Goal: Task Accomplishment & Management: Manage account settings

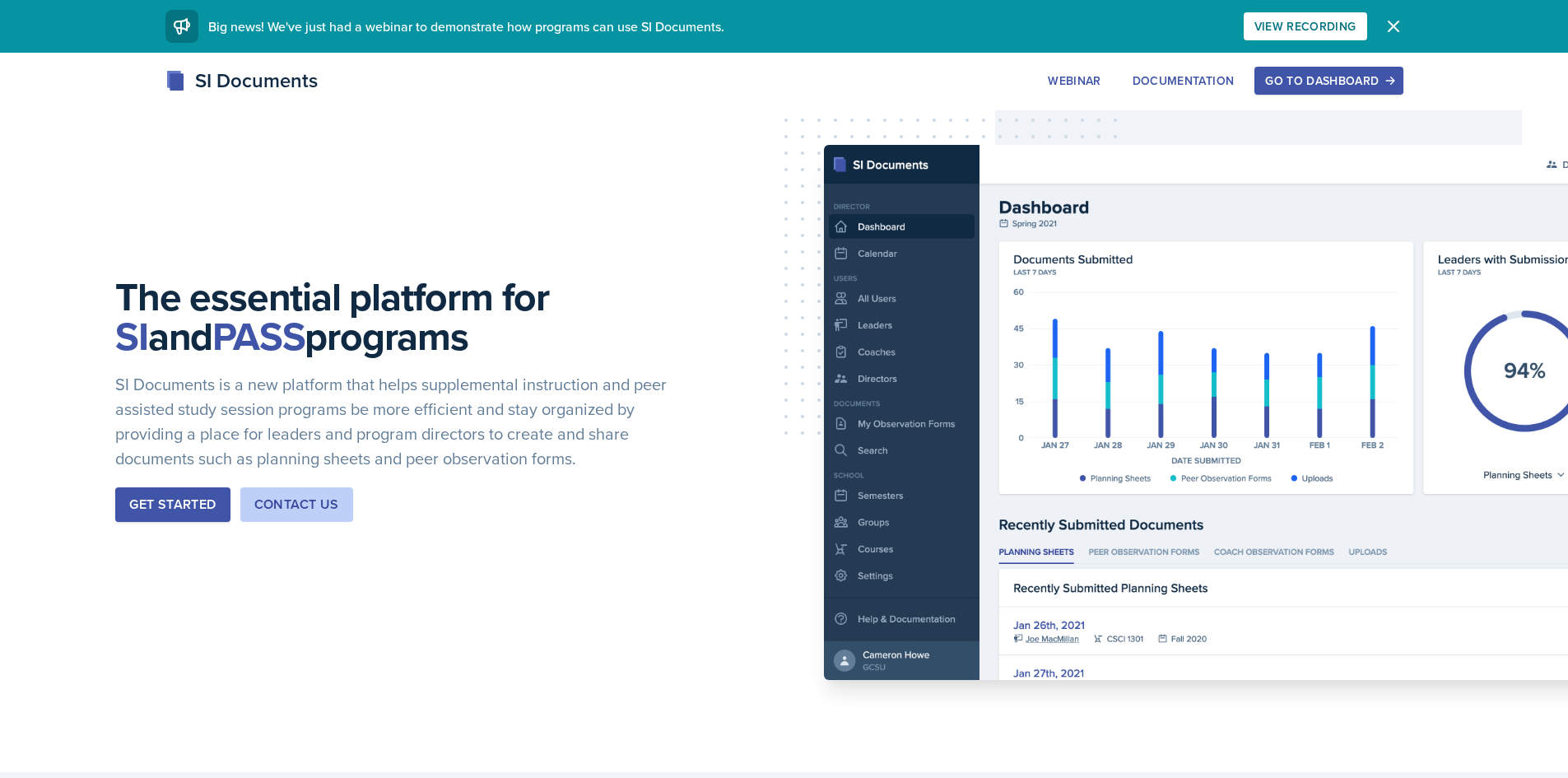
click at [161, 493] on button "Get Started" at bounding box center [173, 504] width 115 height 35
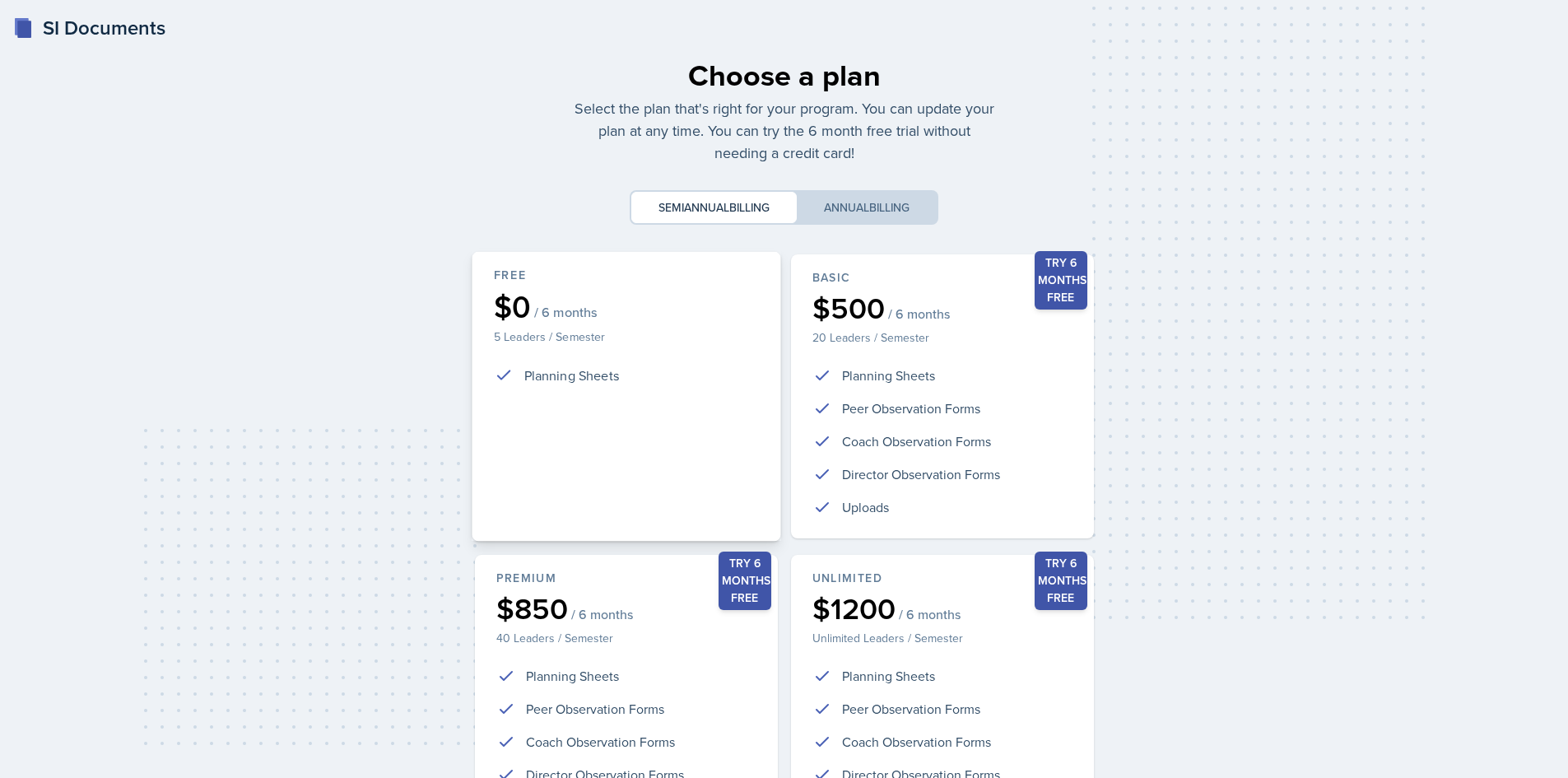
scroll to position [197, 0]
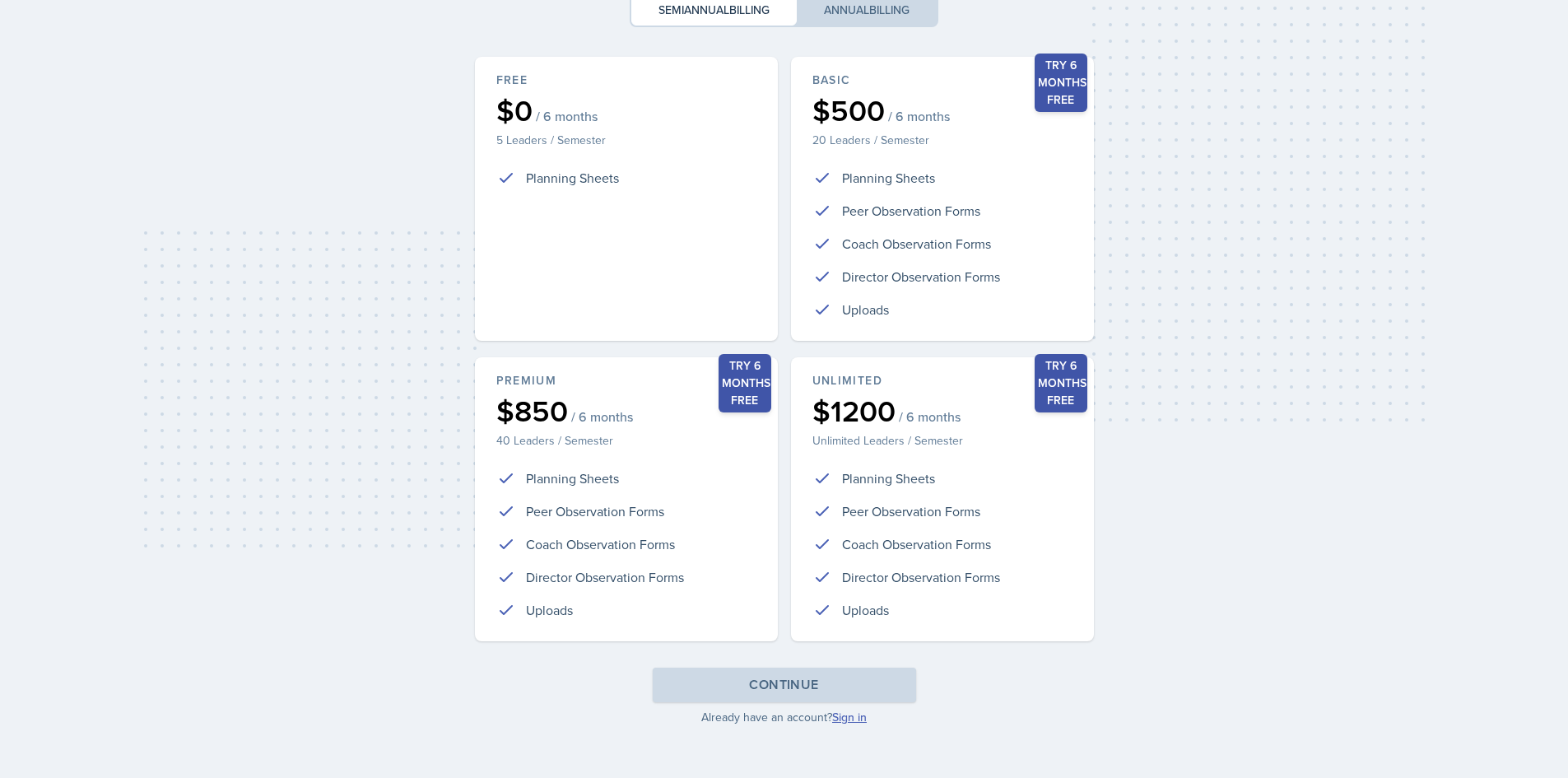
click at [853, 717] on link "Sign in" at bounding box center [849, 717] width 35 height 16
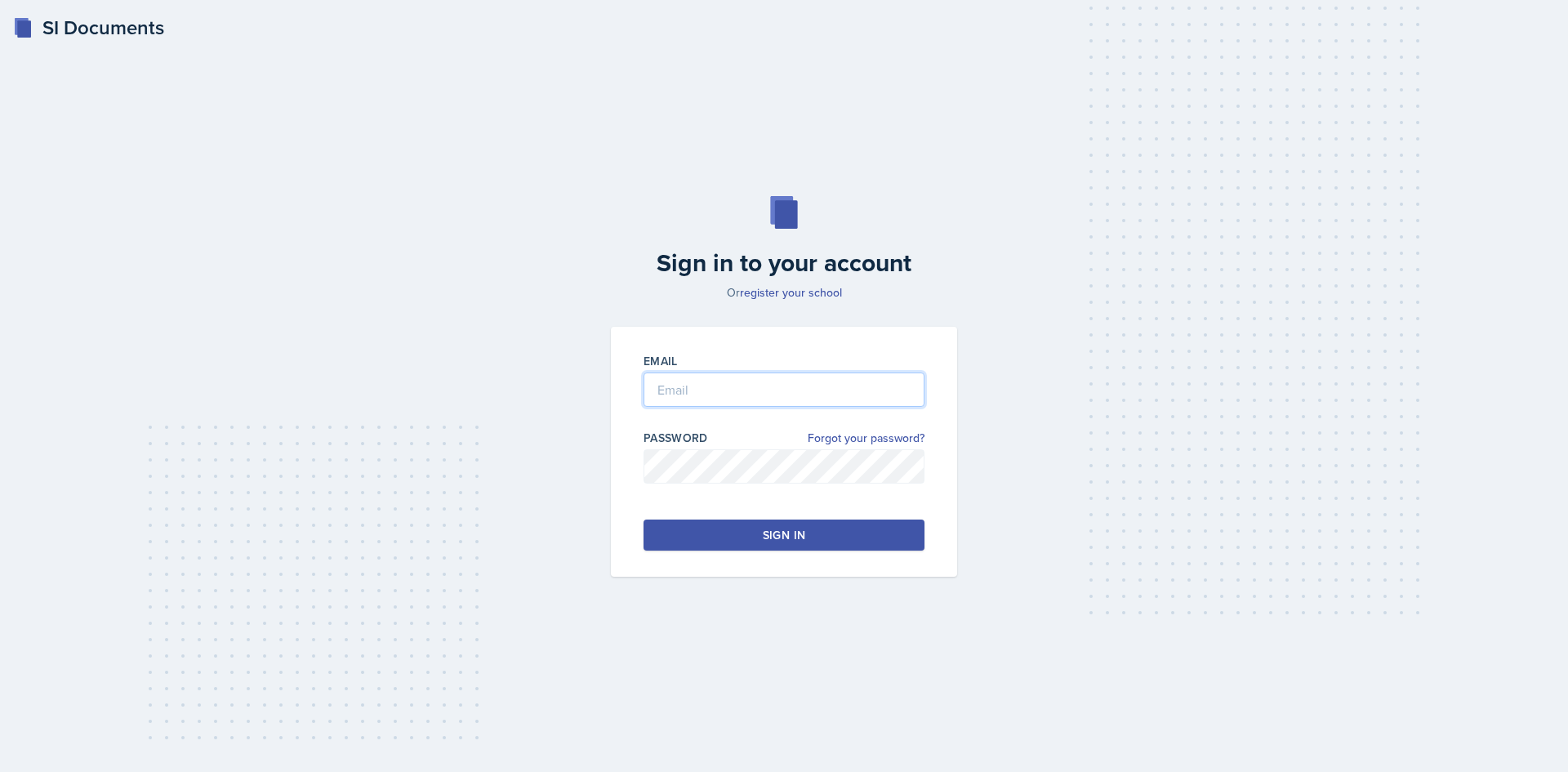
type input "[PERSON_NAME][EMAIL_ADDRESS][PERSON_NAME][DOMAIN_NAME]"
click at [778, 528] on div "Sign in" at bounding box center [784, 535] width 42 height 16
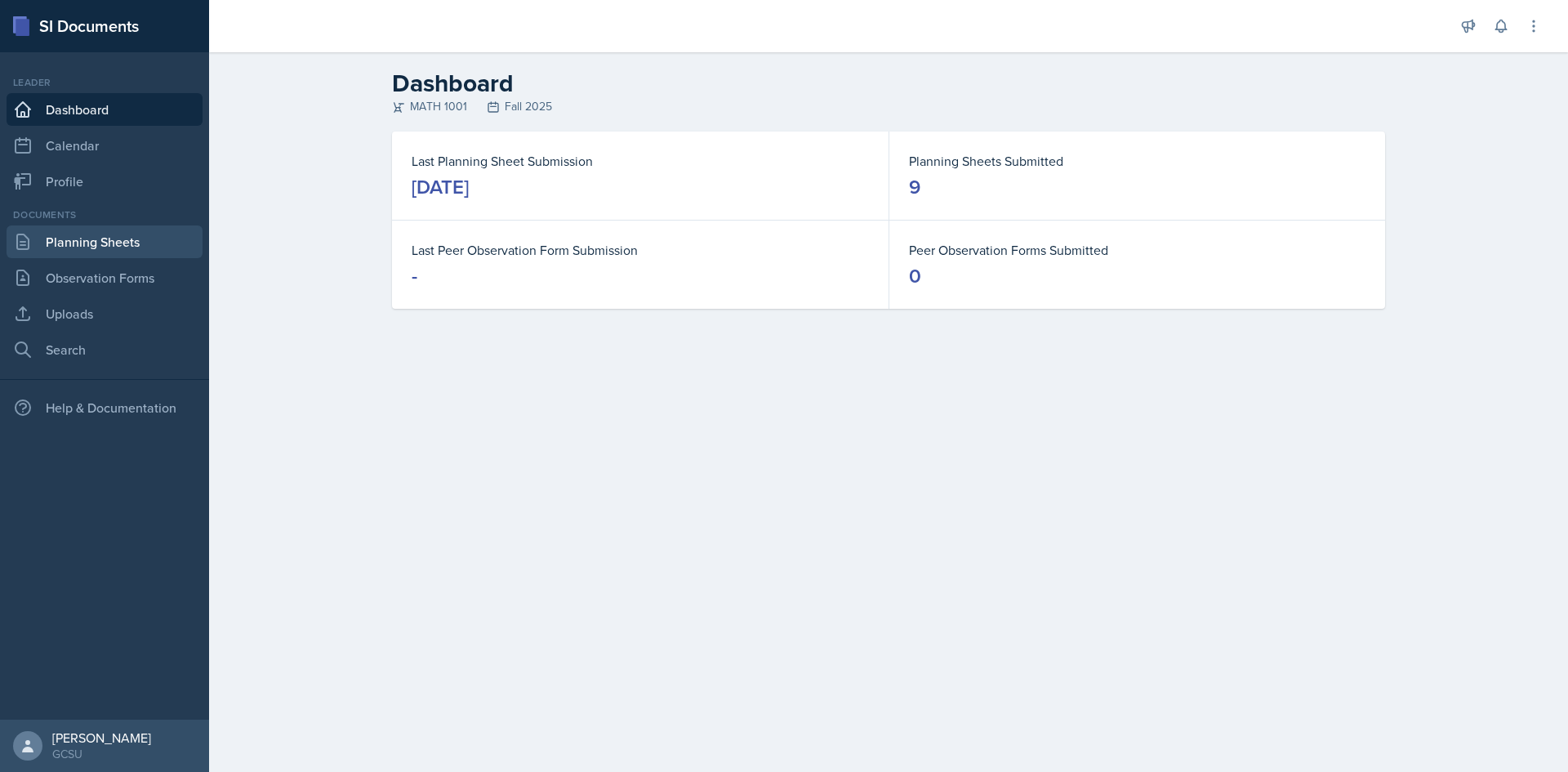
click at [65, 247] on link "Planning Sheets" at bounding box center [104, 242] width 196 height 32
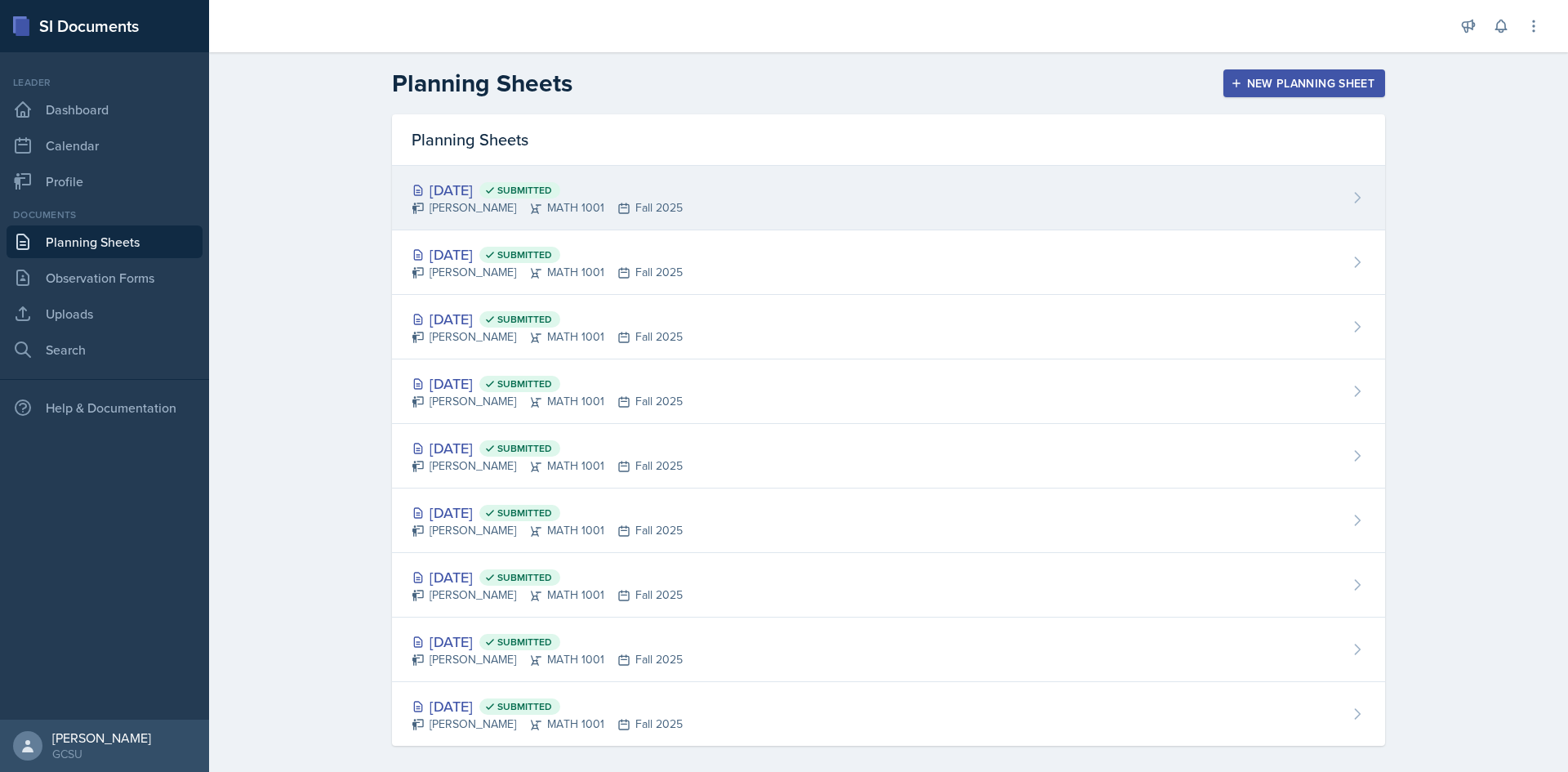
click at [479, 190] on div "[DATE] Submitted" at bounding box center [547, 189] width 272 height 22
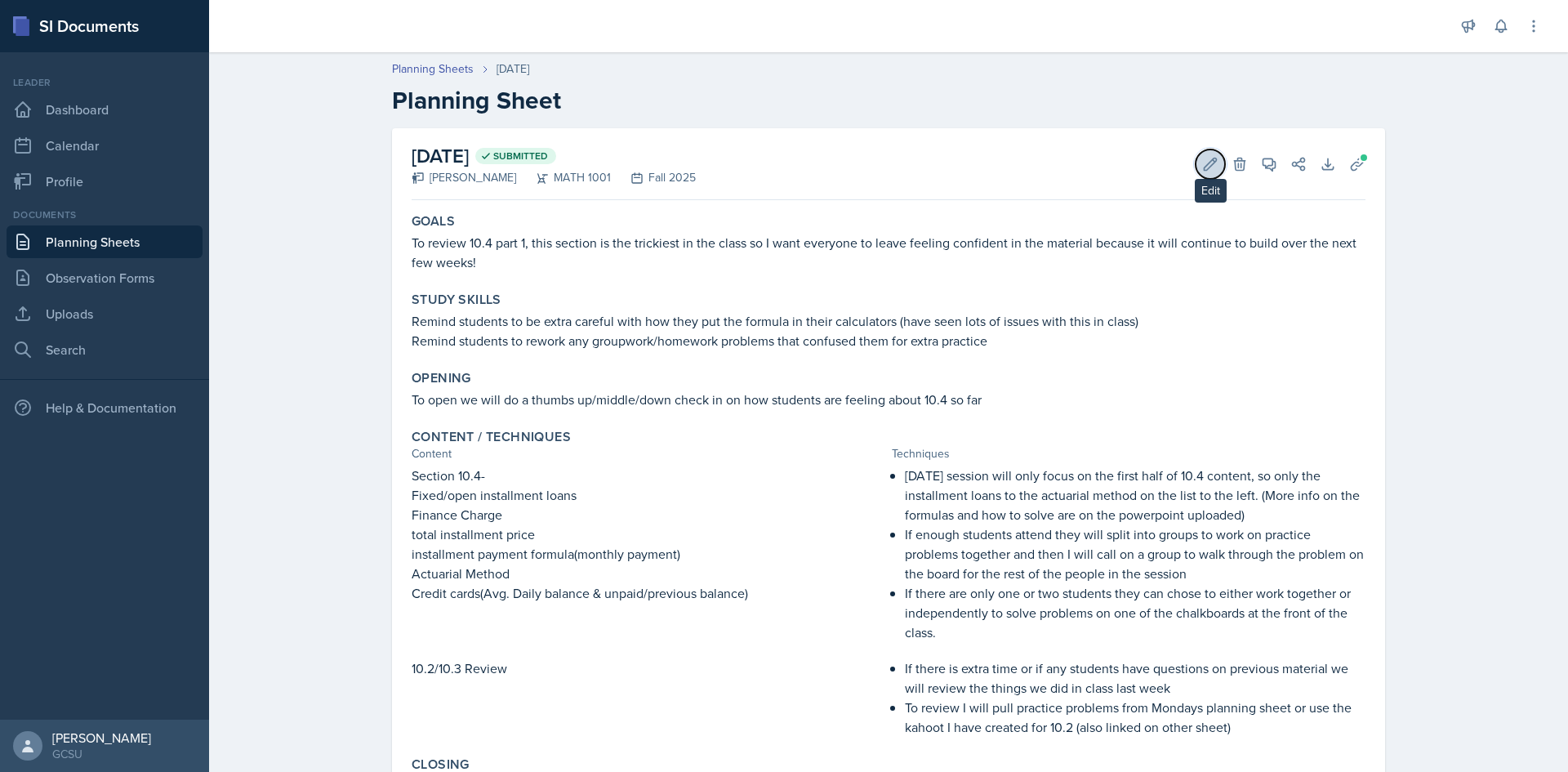
click at [1213, 163] on icon at bounding box center [1211, 164] width 16 height 16
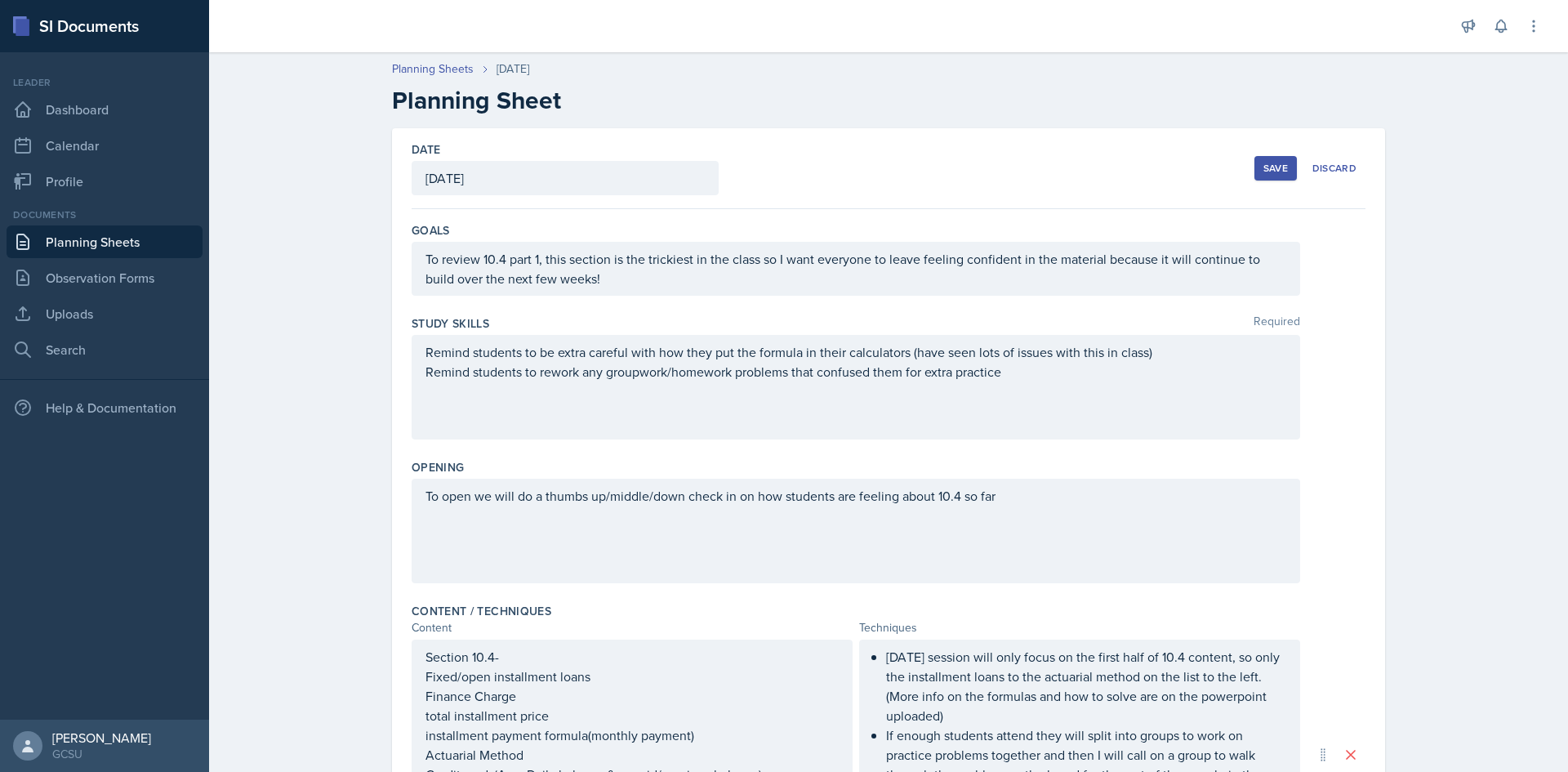
click at [560, 162] on div "[DATE]" at bounding box center [565, 178] width 307 height 34
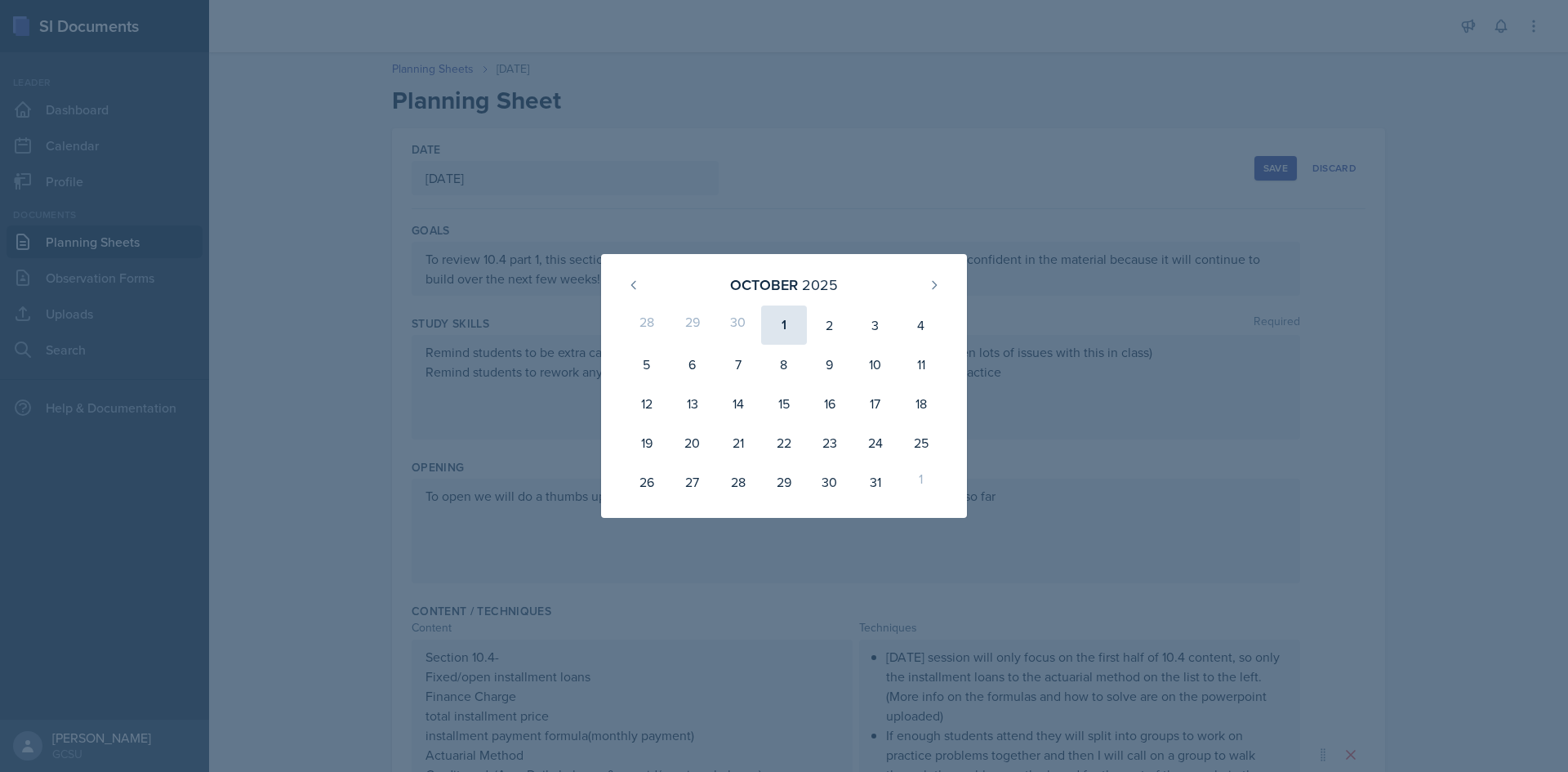
click at [790, 317] on div "1" at bounding box center [784, 325] width 46 height 39
type input "[DATE]"
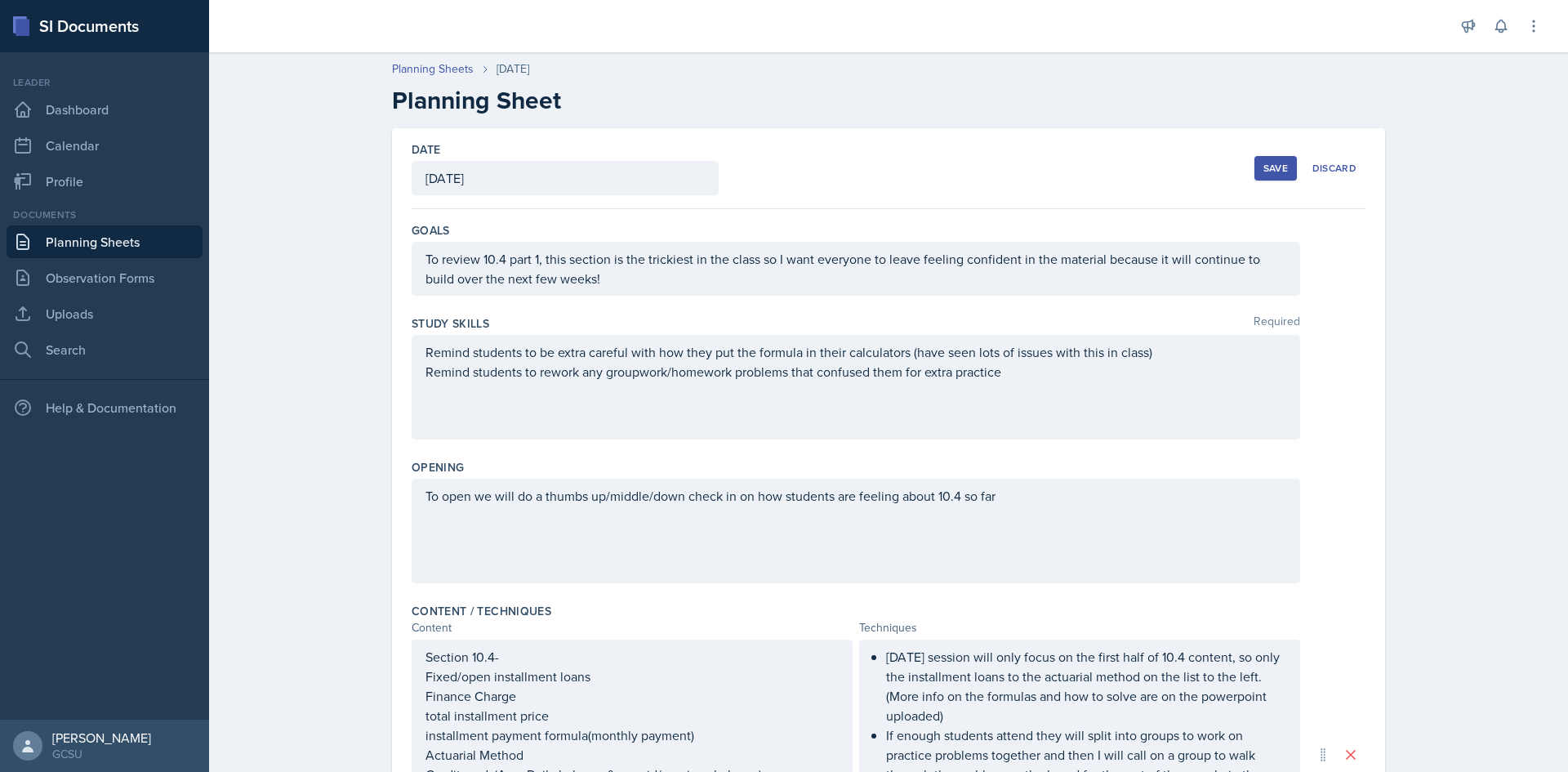
click at [1266, 161] on div "Save" at bounding box center [1276, 168] width 24 height 13
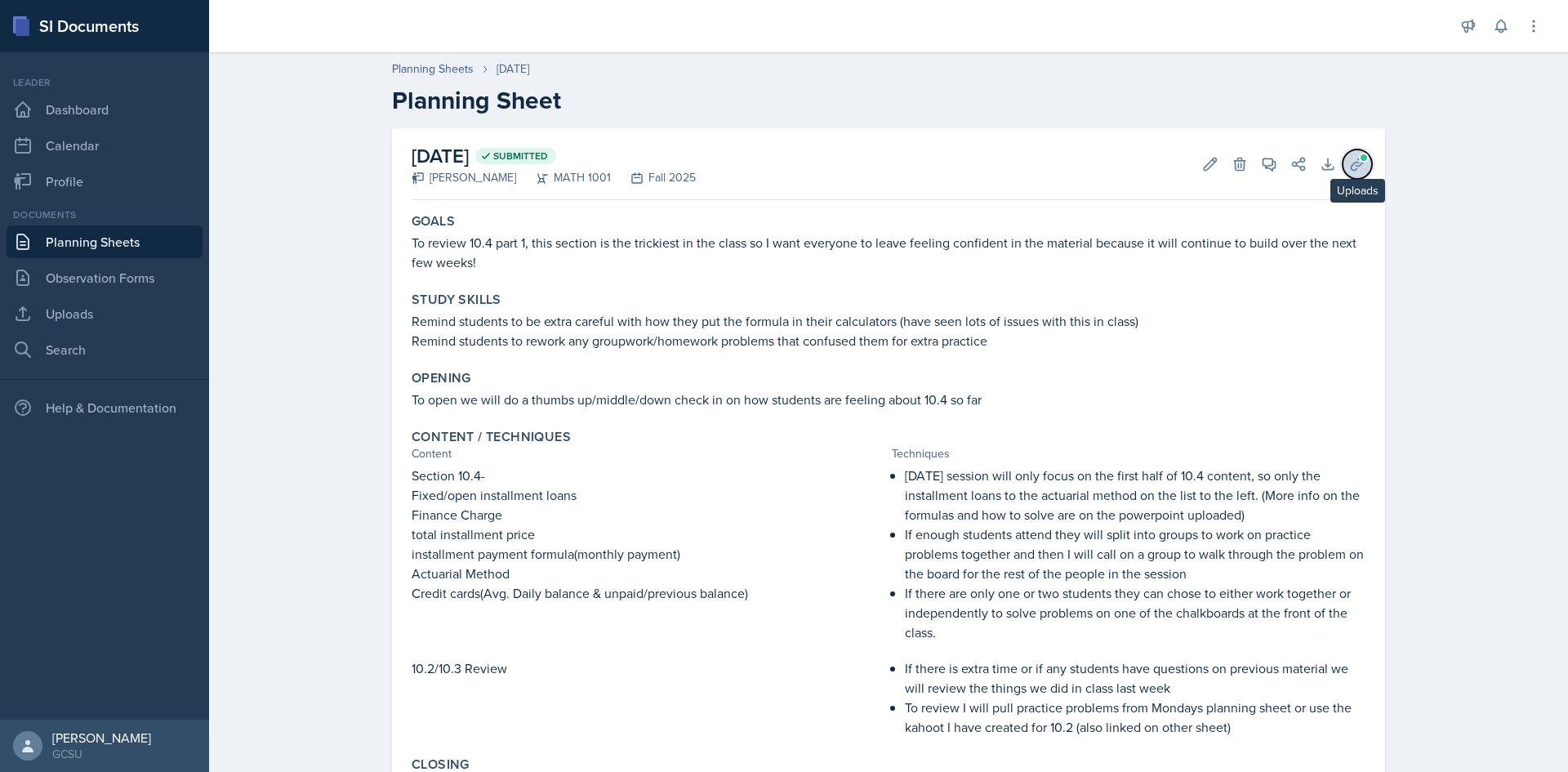
click at [1357, 166] on icon at bounding box center [1358, 164] width 16 height 16
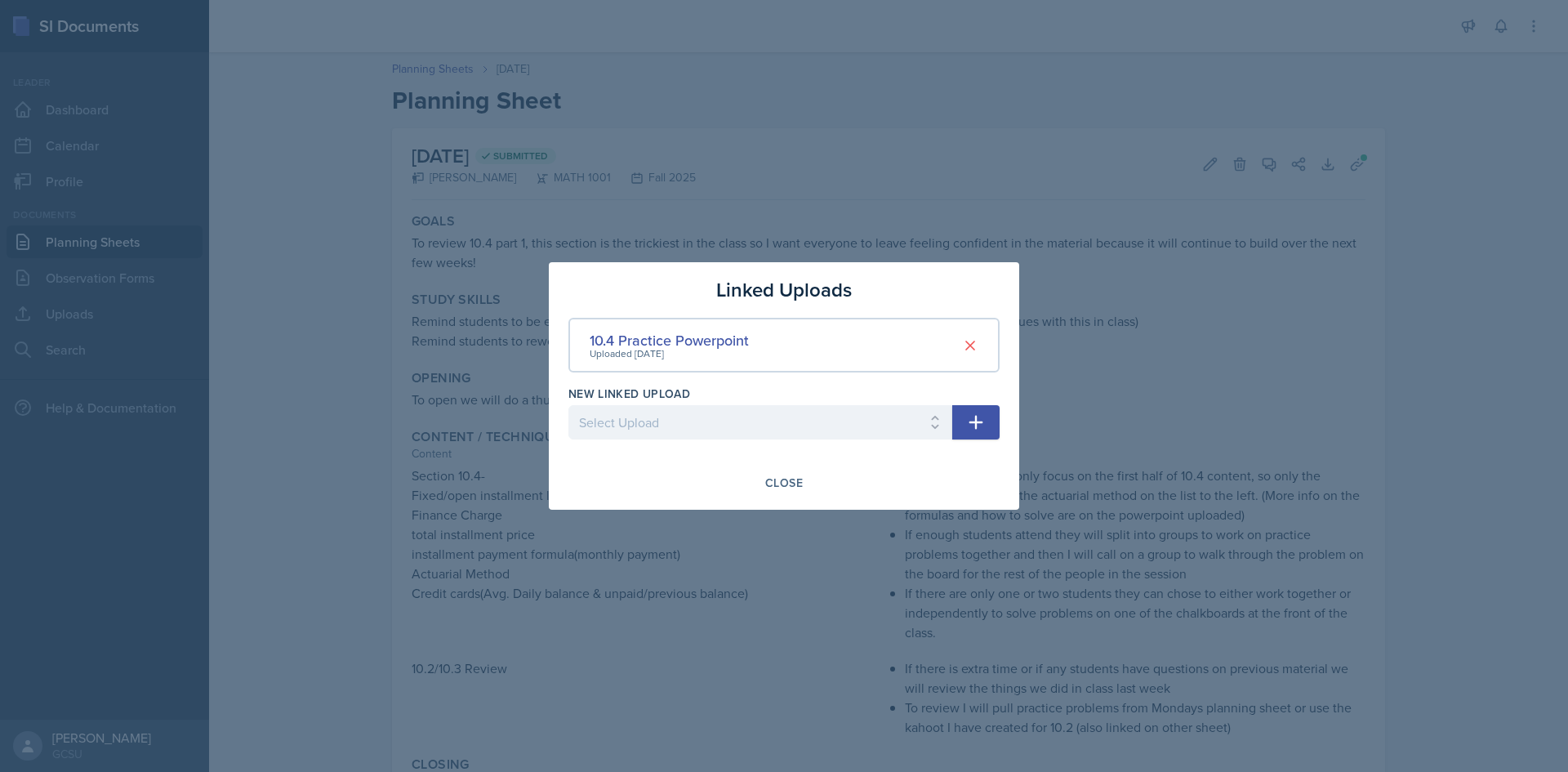
click at [816, 317] on div "Linked Uploads 10.4 Practice Powerpoint Uploaded [DATE] New Linked Upload Selec…" at bounding box center [784, 386] width 471 height 247
click at [719, 336] on div "10.4 Practice Powerpoint" at bounding box center [669, 340] width 160 height 22
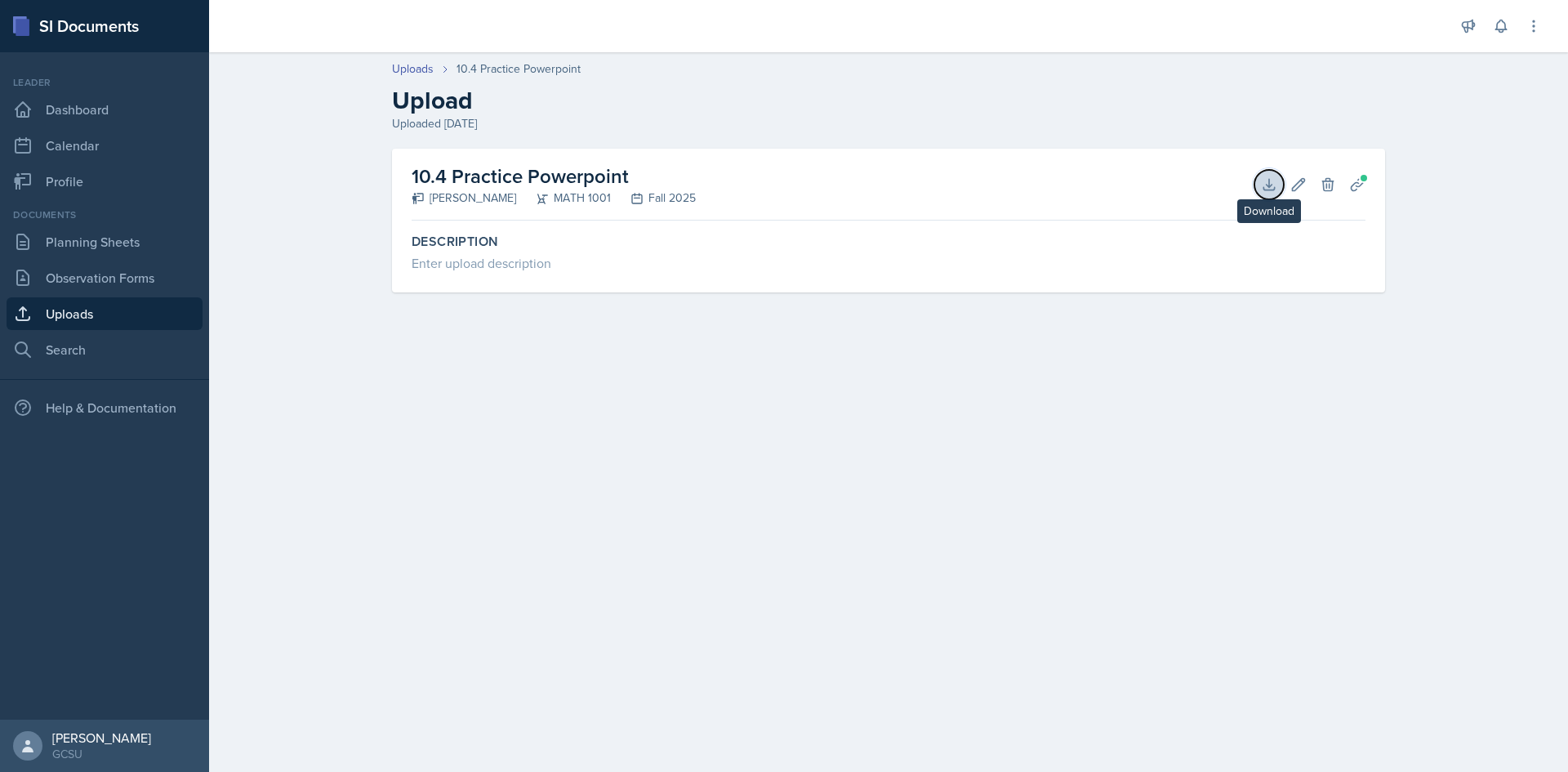
click at [1258, 188] on button "Download" at bounding box center [1269, 184] width 30 height 30
